Goal: Transaction & Acquisition: Purchase product/service

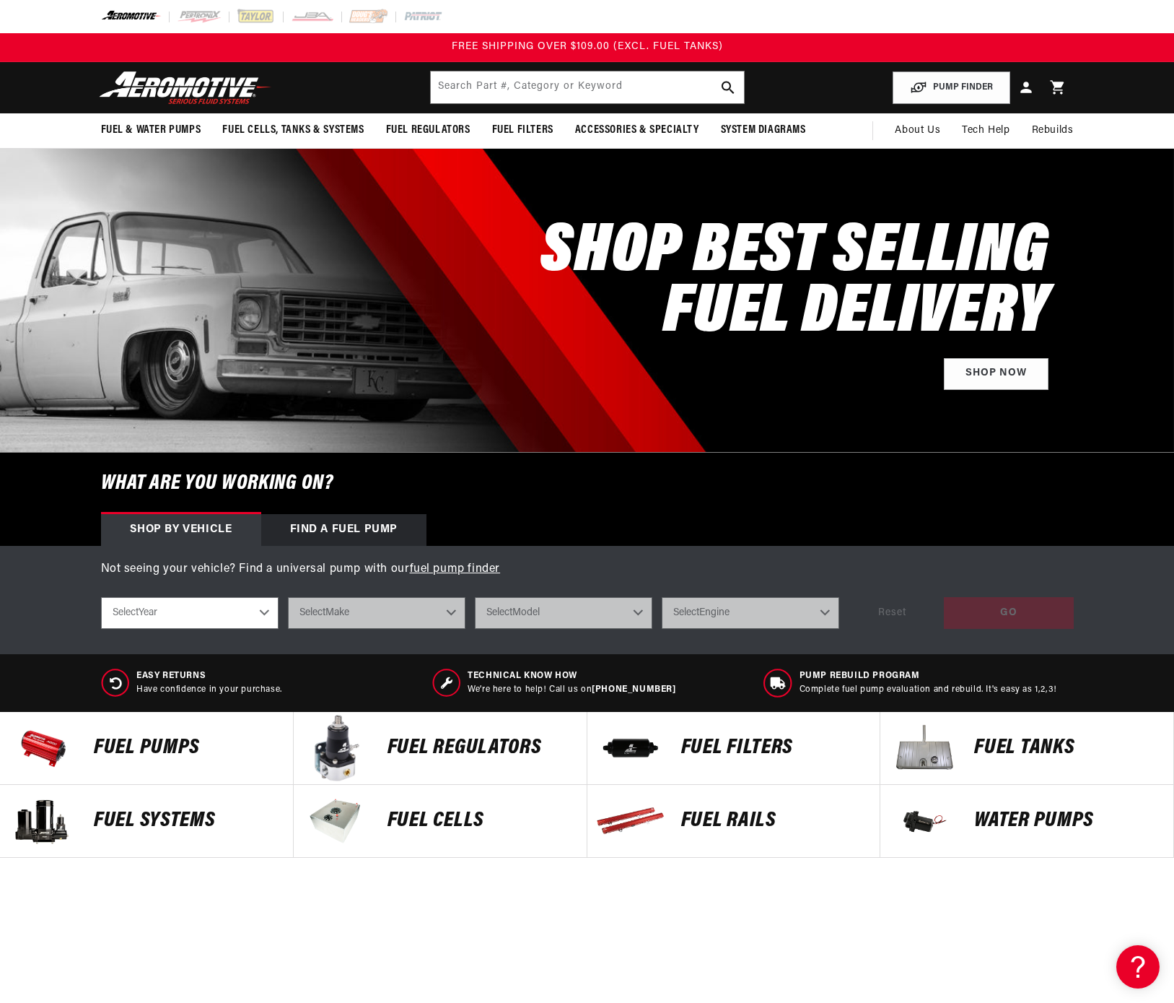
click at [216, 83] on img at bounding box center [185, 88] width 180 height 34
click at [227, 616] on select "Select Year 2023 2022 2021 2020 2019 2018 2017 2016 2015 2014 2013 2012 2011 20…" at bounding box center [190, 613] width 178 height 32
select select "1992"
click at [101, 597] on select "Select Year 2023 2022 2021 2020 2019 2018 2017 2016 2015 2014 2013 2012 2011 20…" at bounding box center [190, 613] width 178 height 32
select select "1992"
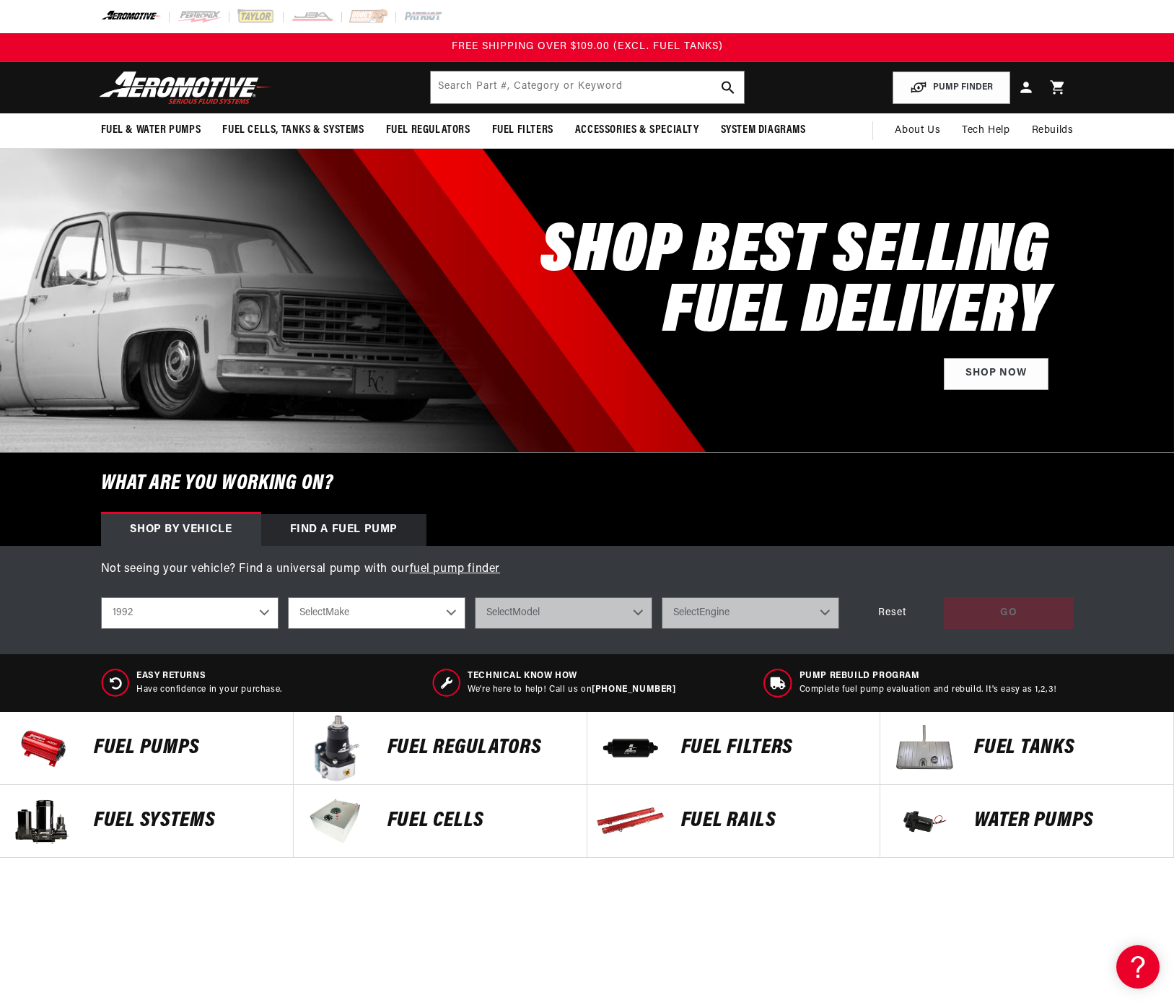
click at [406, 610] on select "Select Make Acura Chevrolet Dodge Eagle Ford GMC Honda Jeep Lexus Mazda Mitsubi…" at bounding box center [377, 613] width 178 height 32
click at [451, 747] on p "FUEL REGULATORS" at bounding box center [480, 748] width 185 height 22
